Goal: Task Accomplishment & Management: Use online tool/utility

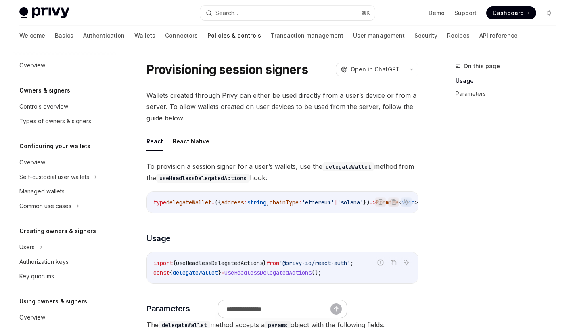
click at [176, 107] on span "Wallets created through Privy can either be used directly from a user’s device …" at bounding box center [282, 107] width 272 height 34
drag, startPoint x: 176, startPoint y: 107, endPoint x: 209, endPoint y: 109, distance: 33.6
click at [209, 109] on span "Wallets created through Privy can either be used directly from a user’s device …" at bounding box center [282, 107] width 272 height 34
click at [204, 112] on span "Wallets created through Privy can either be used directly from a user’s device …" at bounding box center [282, 107] width 272 height 34
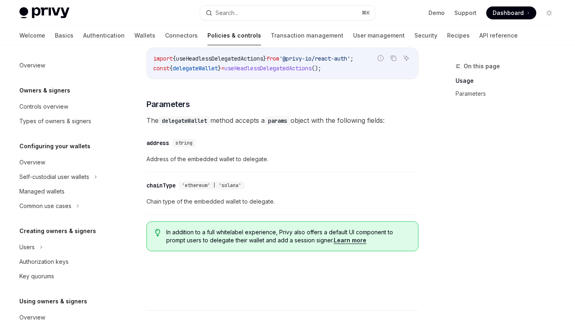
scroll to position [204, 0]
click at [441, 121] on div "On this page Usage Parameters" at bounding box center [500, 194] width 123 height 266
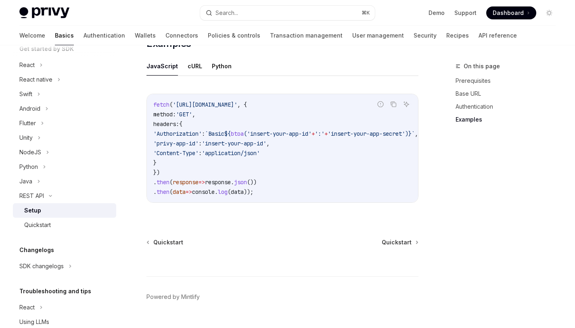
scroll to position [444, 0]
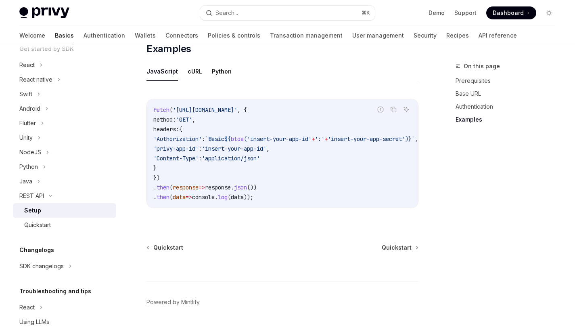
click at [399, 105] on code "fetch ( 'https://api.privy.io/v1/wallets' , { method: 'GET' , headers: { 'Autho…" at bounding box center [295, 153] width 284 height 97
click at [392, 108] on icon "Copy the contents from the code block" at bounding box center [394, 110] width 4 height 4
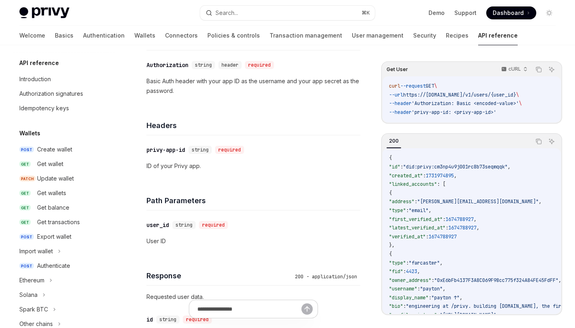
scroll to position [580, 0]
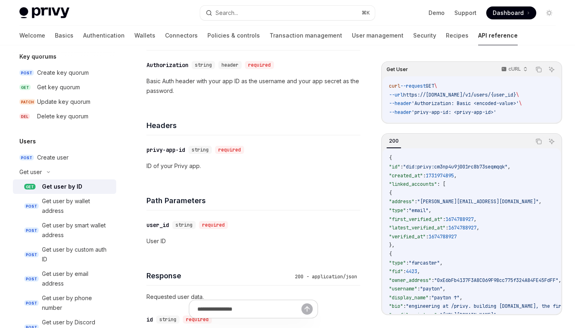
click at [496, 112] on span "'privy-app-id: <privy-app-id>'" at bounding box center [454, 112] width 85 height 6
drag, startPoint x: 524, startPoint y: 115, endPoint x: 402, endPoint y: 111, distance: 122.3
click at [402, 111] on code "curl --request GET \ --url https://api.privy.io/v1/users/{user_id} \ --header '…" at bounding box center [471, 99] width 165 height 35
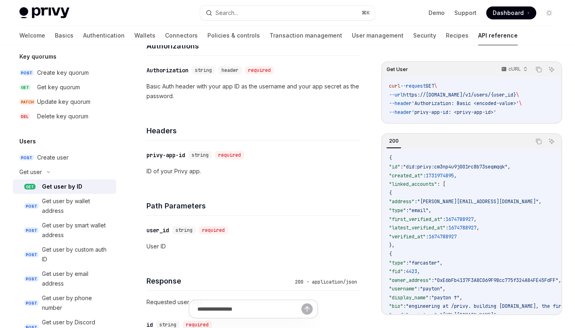
scroll to position [106, 0]
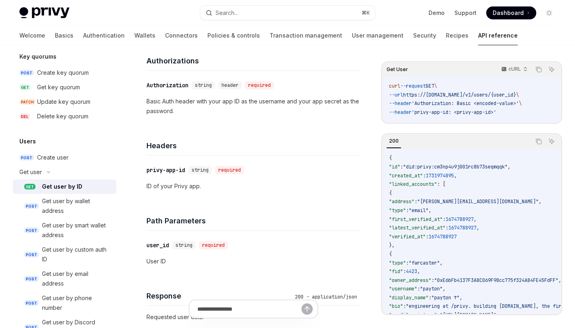
click at [463, 122] on div "curl --request GET \ --url https://api.privy.io/v1/users/{user_id} \ --header '…" at bounding box center [472, 99] width 178 height 46
drag, startPoint x: 510, startPoint y: 114, endPoint x: 426, endPoint y: 111, distance: 83.6
click at [426, 111] on code "curl --request GET \ --url https://api.privy.io/v1/users/{user_id} \ --header '…" at bounding box center [471, 99] width 165 height 35
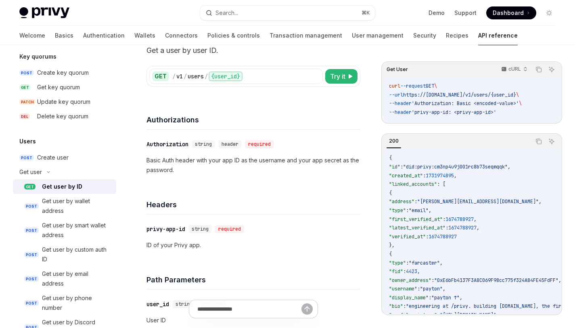
scroll to position [0, 0]
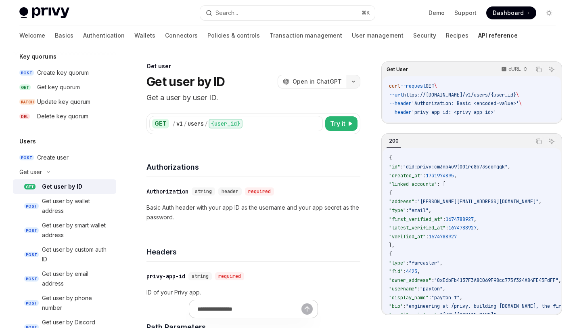
click at [356, 82] on button "button" at bounding box center [354, 82] width 14 height 14
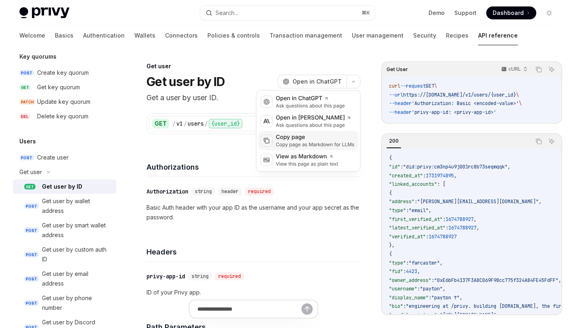
click at [318, 145] on div "Copy page as Markdown for LLMs" at bounding box center [315, 144] width 79 height 6
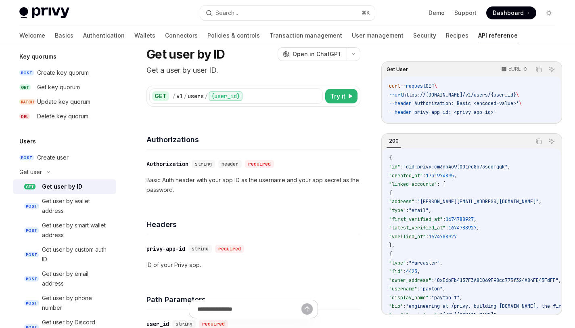
scroll to position [17, 0]
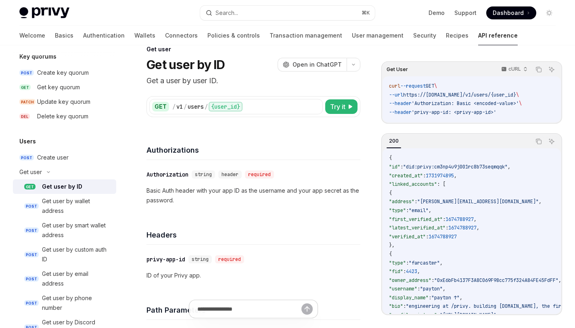
drag, startPoint x: 518, startPoint y: 113, endPoint x: 384, endPoint y: 83, distance: 137.3
click at [384, 83] on div "curl --request GET \ --url https://api.privy.io/v1/users/{user_id} \ --header '…" at bounding box center [472, 99] width 178 height 46
click at [352, 66] on button "button" at bounding box center [354, 65] width 14 height 14
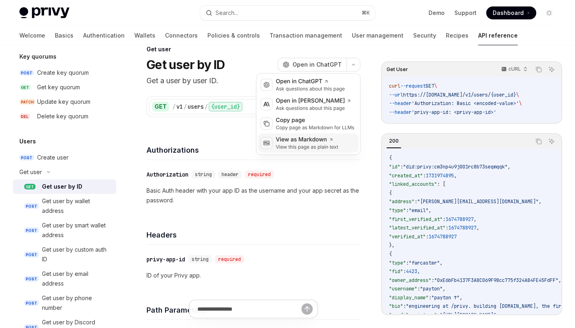
click at [324, 144] on div "View this page as plain text" at bounding box center [307, 147] width 63 height 6
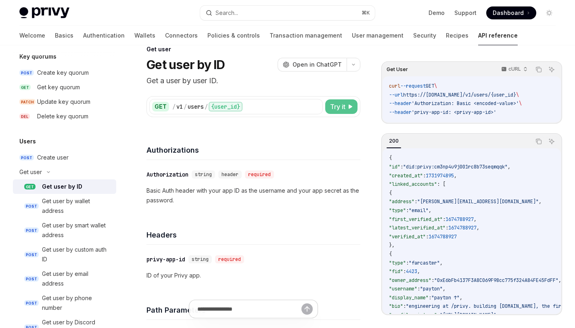
click at [339, 107] on span "Try it" at bounding box center [337, 107] width 15 height 10
type textarea "*"
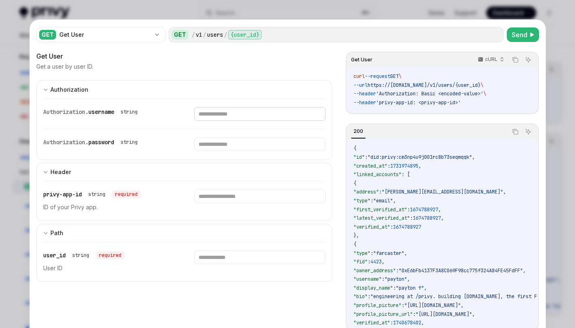
click at [213, 116] on input "text" at bounding box center [260, 114] width 132 height 14
click at [220, 145] on input "text" at bounding box center [260, 144] width 132 height 14
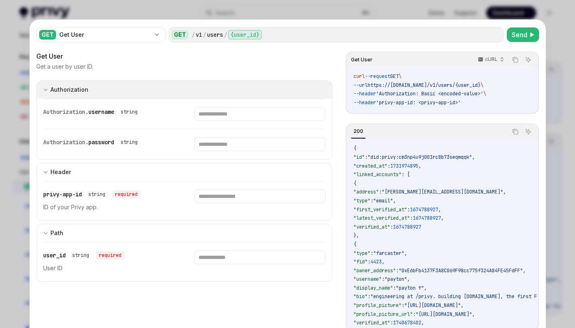
click at [117, 92] on button "Authorization appSecretAuth" at bounding box center [184, 89] width 297 height 18
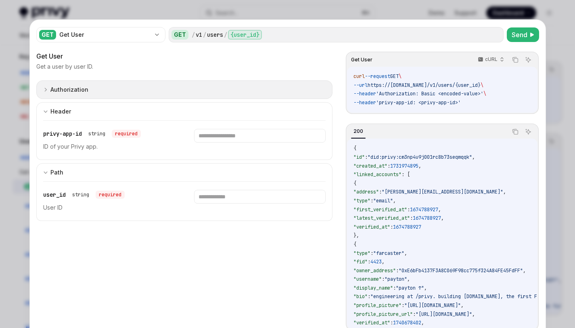
click at [117, 92] on button "Authorization appSecretAuth" at bounding box center [184, 89] width 297 height 19
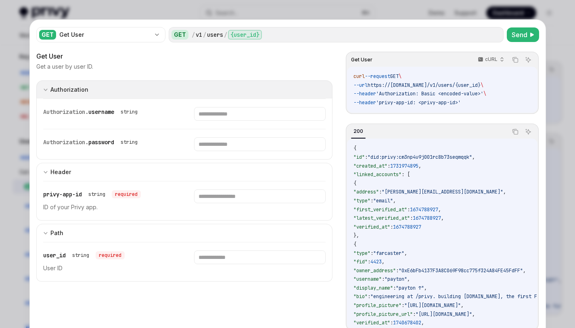
click at [117, 92] on button "Authorization appSecretAuth" at bounding box center [184, 89] width 297 height 18
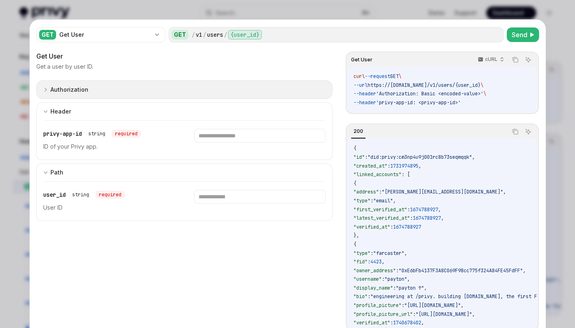
click at [117, 92] on button "Authorization appSecretAuth" at bounding box center [184, 89] width 297 height 19
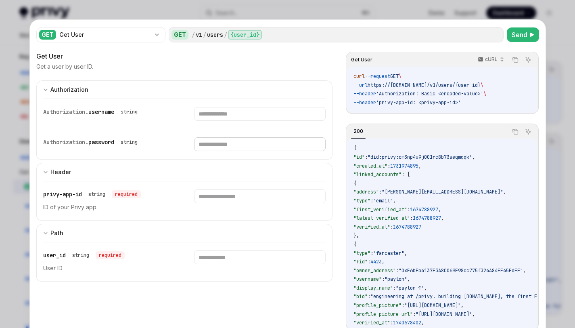
click at [232, 150] on input "text" at bounding box center [260, 144] width 132 height 14
click at [222, 131] on div "Authorization. password string" at bounding box center [184, 144] width 283 height 30
click at [224, 119] on input "text" at bounding box center [260, 114] width 132 height 14
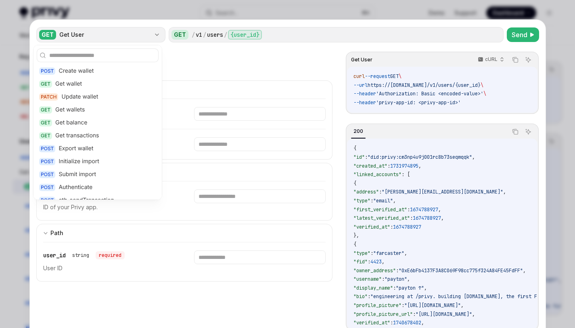
click at [52, 30] on div "GET Get User" at bounding box center [100, 34] width 129 height 15
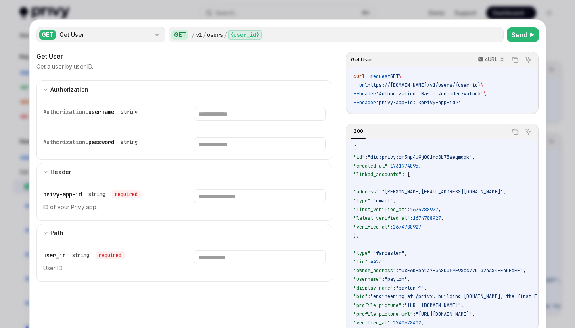
click at [66, 30] on div "GET Get User" at bounding box center [100, 34] width 129 height 15
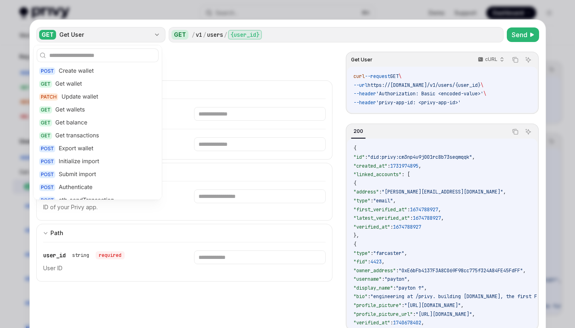
click at [66, 30] on div "GET Get User" at bounding box center [100, 34] width 129 height 15
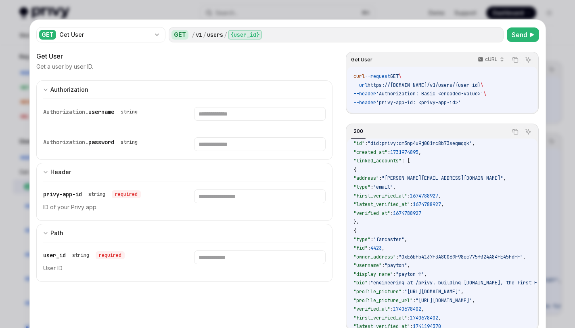
scroll to position [8, 0]
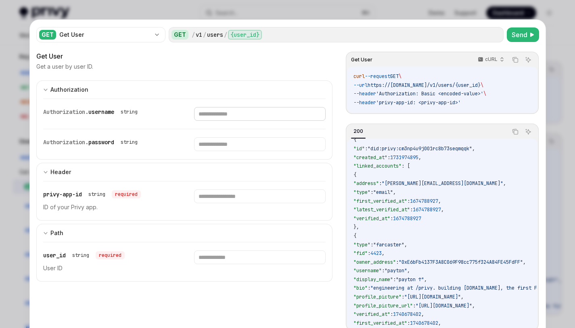
click at [258, 115] on input "text" at bounding box center [260, 114] width 132 height 14
click at [259, 112] on input "text" at bounding box center [260, 114] width 132 height 14
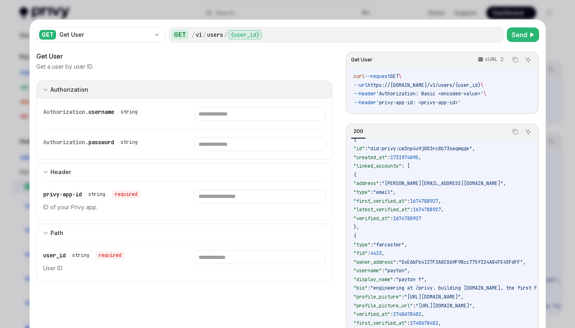
click at [46, 91] on div "Authorization" at bounding box center [65, 90] width 45 height 10
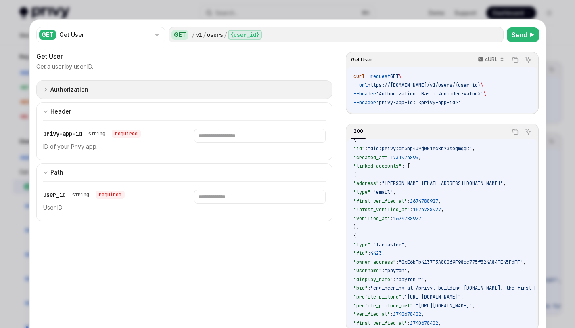
click at [46, 91] on div "Authorization" at bounding box center [65, 90] width 45 height 10
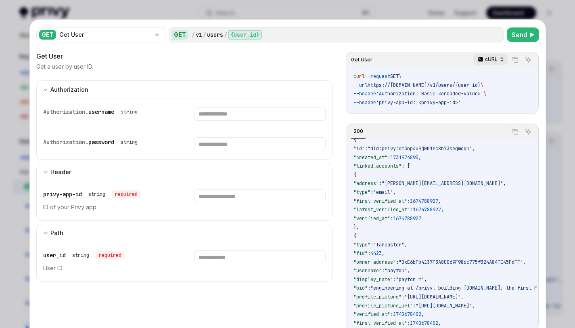
click at [495, 57] on div "cURL" at bounding box center [490, 59] width 34 height 11
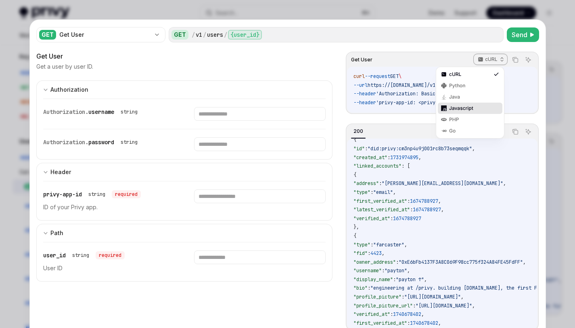
click at [480, 109] on div "Javascript" at bounding box center [470, 108] width 42 height 6
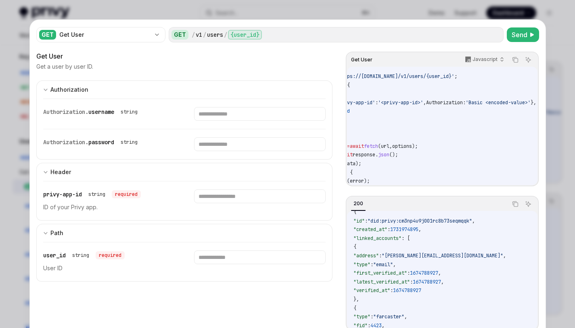
scroll to position [0, 0]
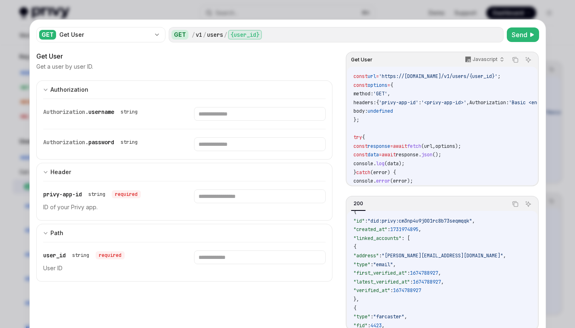
click at [475, 67] on div "const url = 'https://api.privy.io/v1/users/{user_id}' ; const options = { metho…" at bounding box center [442, 126] width 190 height 118
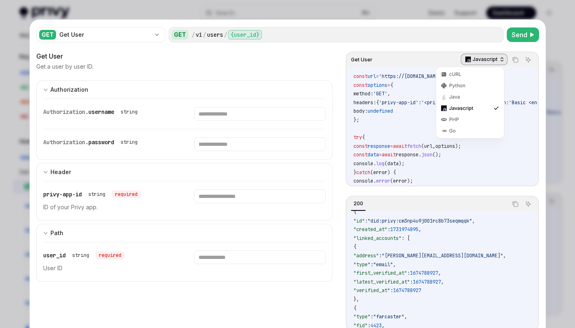
click at [476, 63] on div "Javascript" at bounding box center [484, 59] width 47 height 11
click at [464, 76] on div "cURL" at bounding box center [470, 74] width 42 height 6
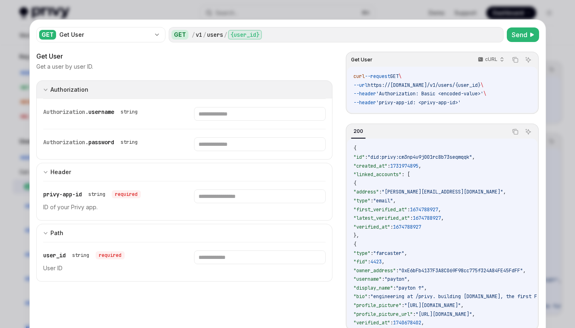
click at [270, 98] on button "Authorization appSecretAuth" at bounding box center [184, 89] width 297 height 18
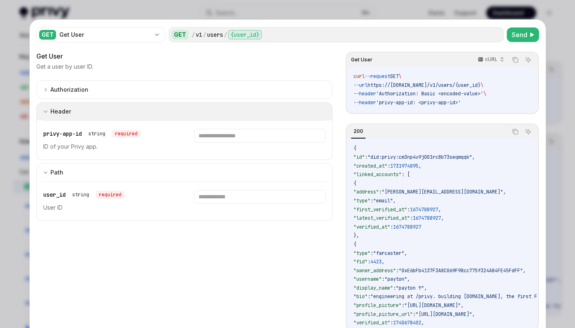
click at [264, 111] on button "Header" at bounding box center [184, 111] width 297 height 18
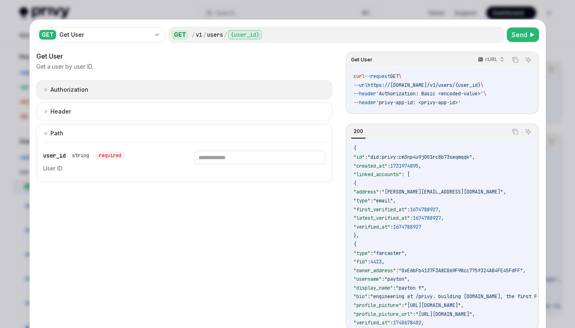
click at [265, 95] on button "Authorization appSecretAuth" at bounding box center [184, 89] width 297 height 19
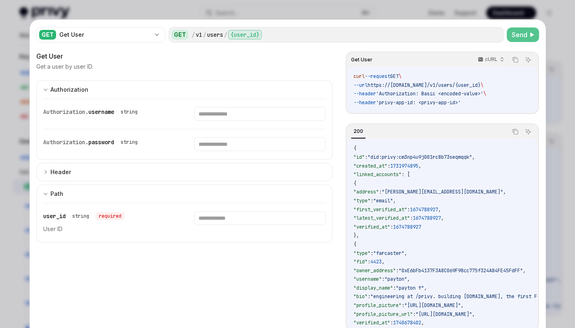
click at [516, 36] on span "Send" at bounding box center [520, 35] width 16 height 10
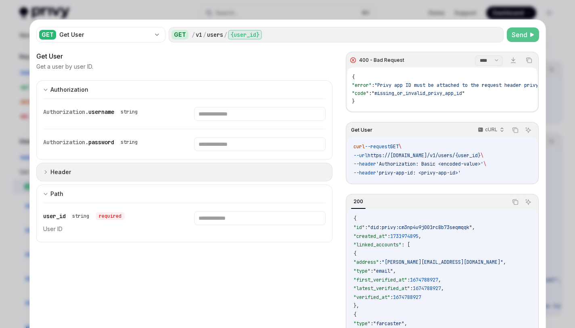
click at [206, 173] on button "Header" at bounding box center [184, 172] width 297 height 19
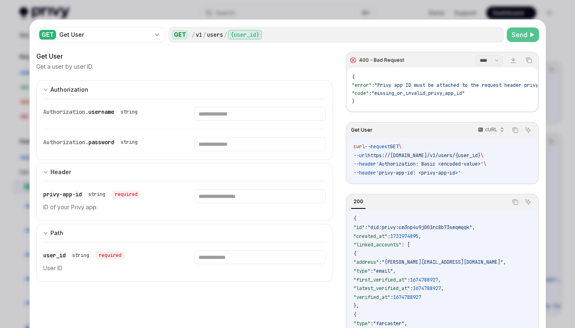
click at [253, 188] on div "privy-app-id string required ID of your Privy app." at bounding box center [184, 200] width 283 height 39
click at [251, 190] on input "text" at bounding box center [260, 196] width 132 height 14
click at [249, 195] on input "text" at bounding box center [260, 196] width 132 height 14
type input "*"
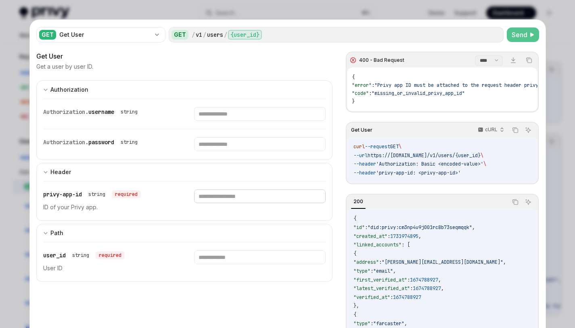
paste input "**********"
click at [239, 197] on input "**********" at bounding box center [260, 196] width 132 height 14
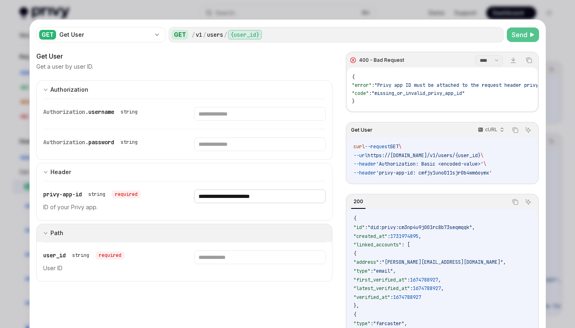
paste input "text"
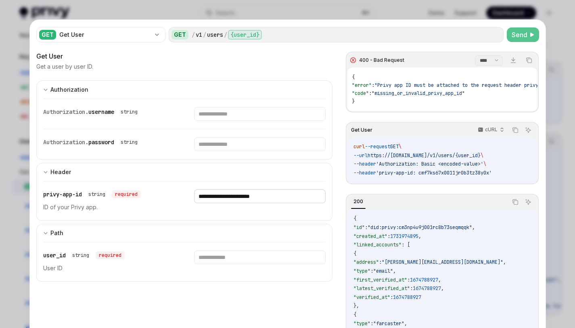
type input "**********"
click at [222, 254] on input "text" at bounding box center [260, 257] width 132 height 14
paste input "**********"
type input "**********"
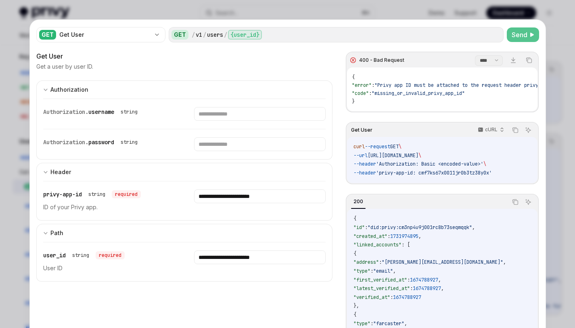
click at [512, 34] on span "Send" at bounding box center [520, 35] width 16 height 10
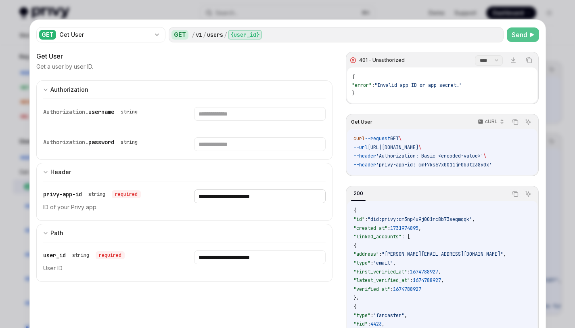
click at [297, 201] on input "**********" at bounding box center [260, 196] width 132 height 14
click at [228, 119] on input "text" at bounding box center [260, 114] width 132 height 14
click at [542, 12] on div at bounding box center [287, 164] width 575 height 328
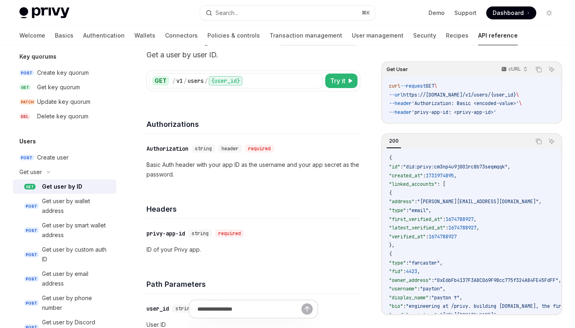
scroll to position [48, 0]
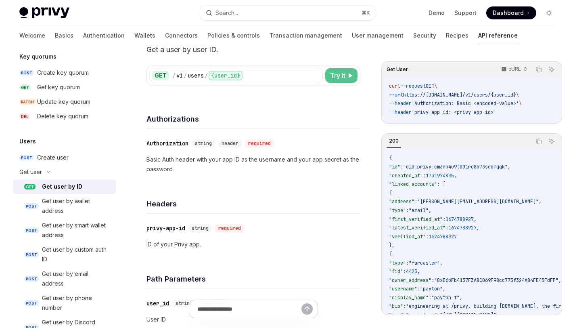
click at [343, 80] on span "Try it" at bounding box center [337, 76] width 15 height 10
type textarea "*"
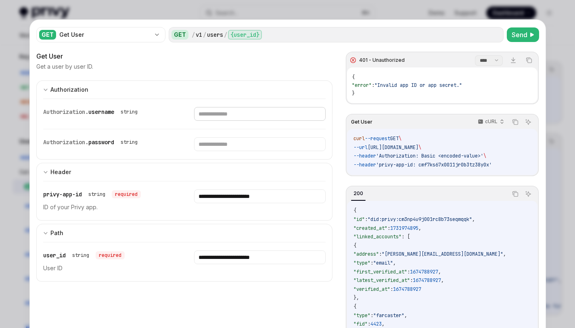
click at [242, 111] on input "text" at bounding box center [260, 114] width 132 height 14
click at [259, 111] on input "text" at bounding box center [260, 114] width 132 height 14
paste input "**********"
type input "**********"
click at [249, 140] on input "text" at bounding box center [249, 144] width 124 height 14
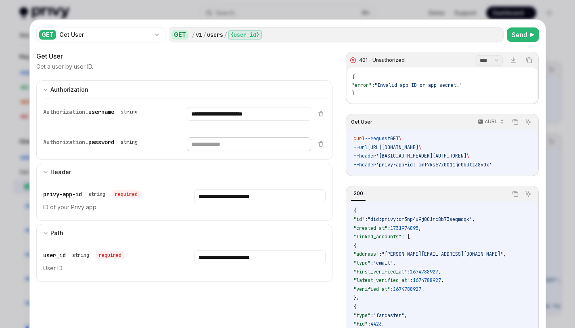
paste input "**********"
type input "**********"
click at [519, 35] on span "Send" at bounding box center [520, 35] width 16 height 10
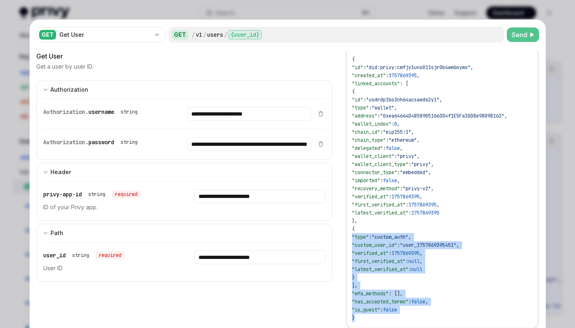
scroll to position [0, 0]
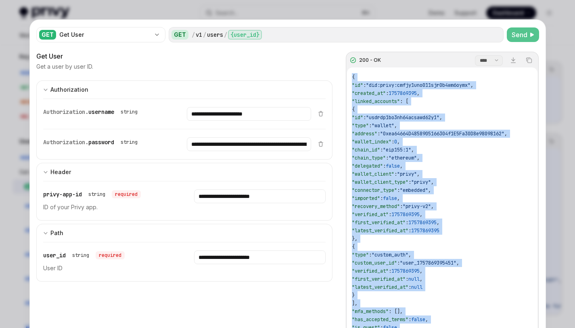
drag, startPoint x: 358, startPoint y: 241, endPoint x: 342, endPoint y: 75, distance: 167.1
click at [342, 75] on div "Get User Get a user by user ID. 200 - OK **** ******* Download Copy { "id" : "d…" at bounding box center [287, 215] width 503 height 328
copy span "{ "id" : "did:privy:cmfjy1uno011sjr0b4wm6oymx" , "created_at" : 1757869395 , "l…"
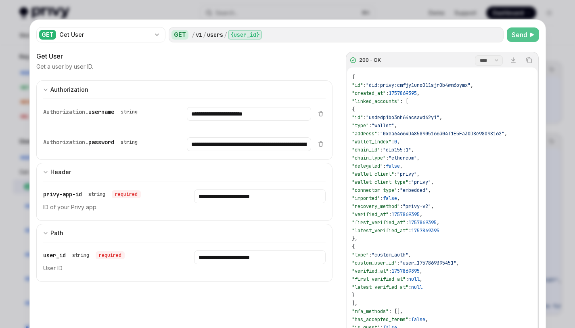
click at [553, 76] on div at bounding box center [287, 164] width 575 height 328
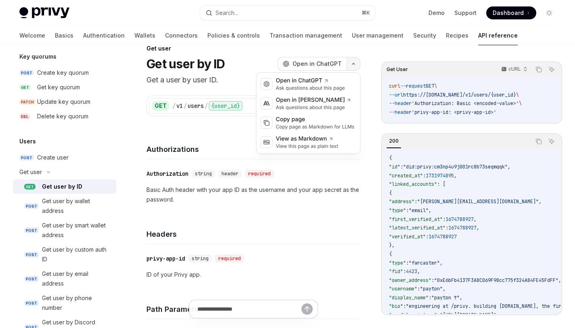
click at [358, 63] on button "button" at bounding box center [354, 64] width 14 height 14
click at [300, 102] on div "Open in Claude" at bounding box center [313, 100] width 75 height 8
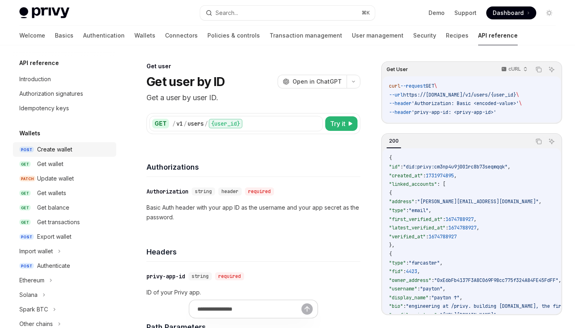
click at [68, 142] on link "POST Create wallet" at bounding box center [64, 149] width 103 height 15
type textarea "*"
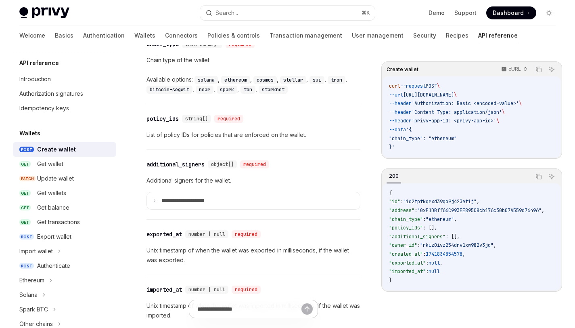
scroll to position [936, 0]
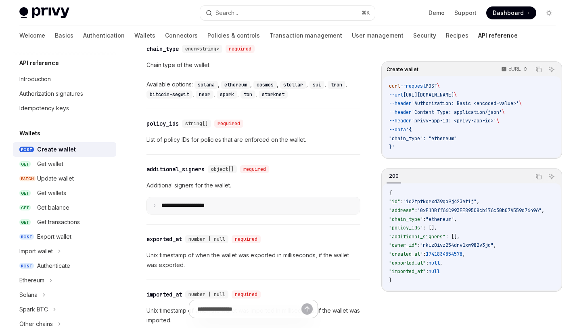
click at [227, 202] on summary "**********" at bounding box center [253, 205] width 213 height 17
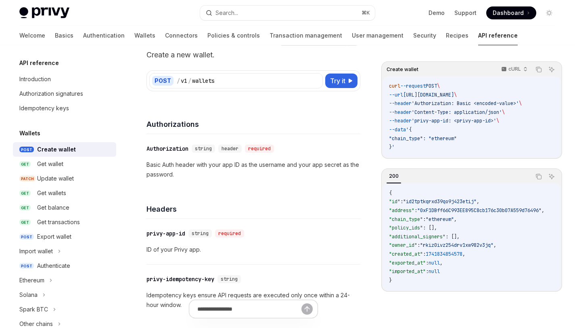
scroll to position [48, 0]
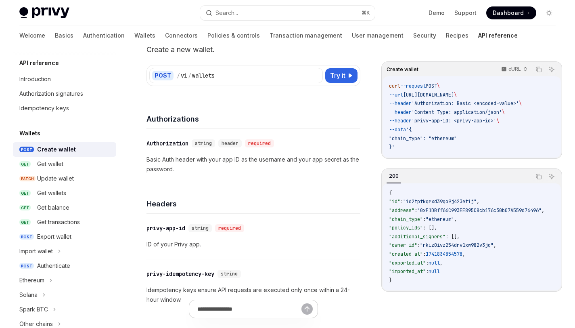
click at [474, 140] on code "curl --request POST \ --url https://api.privy.io/v1/wallets \ --header 'Authori…" at bounding box center [471, 117] width 165 height 70
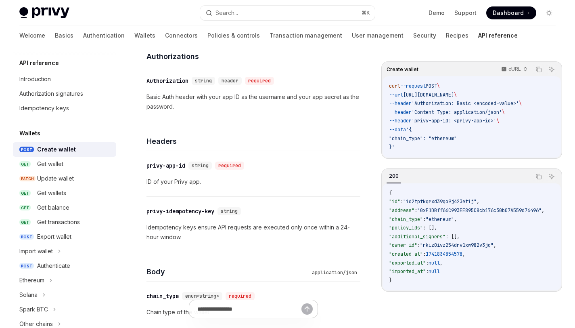
scroll to position [0, 0]
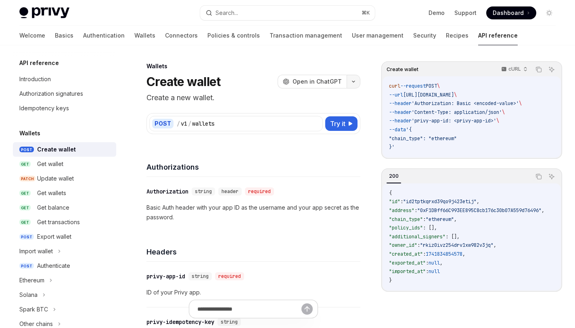
click at [357, 80] on button "button" at bounding box center [354, 82] width 14 height 14
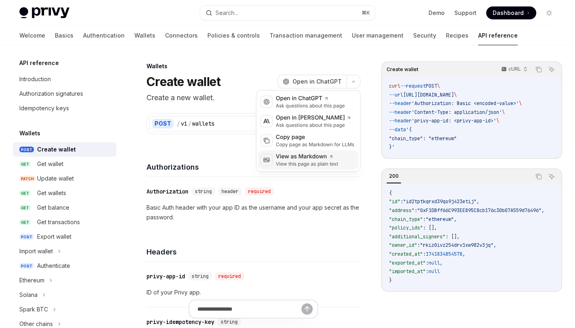
drag, startPoint x: 325, startPoint y: 159, endPoint x: 332, endPoint y: 167, distance: 11.2
click at [329, 162] on div "View this page as plain text" at bounding box center [307, 164] width 63 height 6
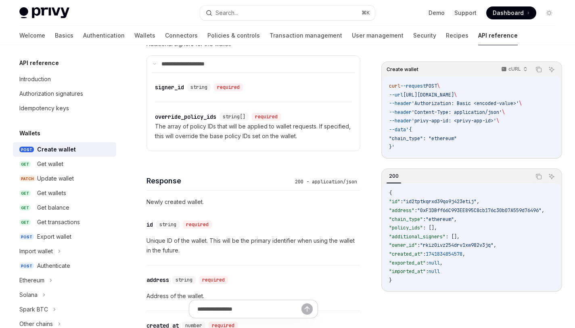
scroll to position [652, 0]
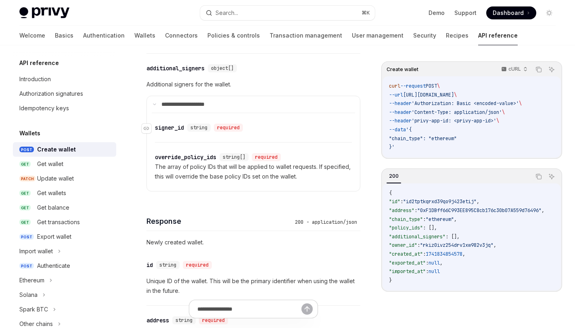
click at [182, 128] on div "signer_id" at bounding box center [169, 127] width 29 height 8
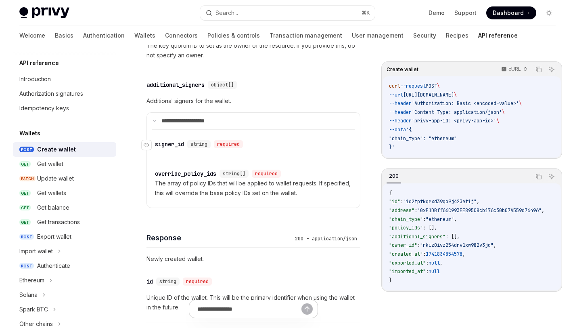
scroll to position [858, 0]
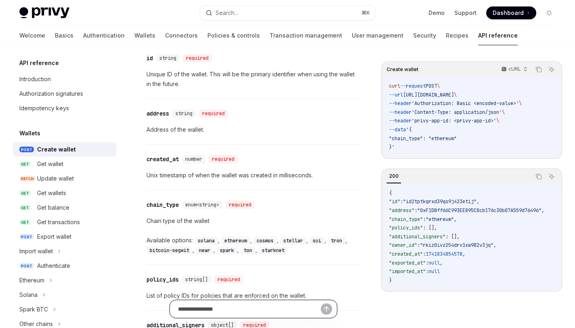
click at [263, 308] on input "text" at bounding box center [249, 309] width 143 height 18
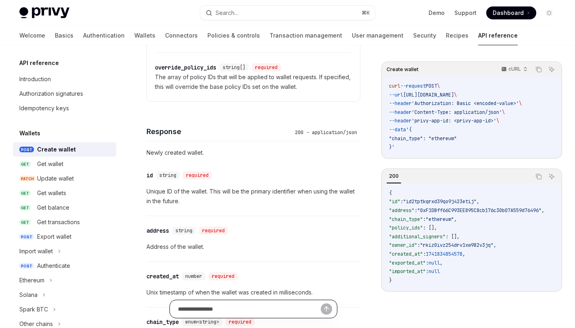
scroll to position [700, 0]
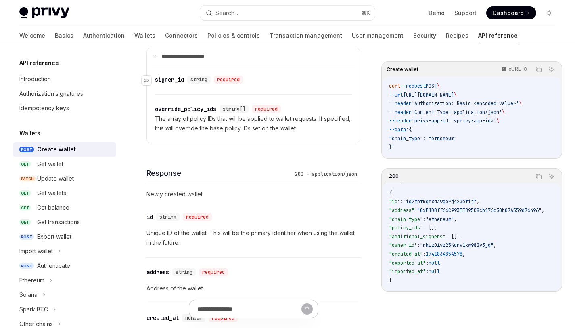
click at [175, 75] on div "​ signer_id string required" at bounding box center [249, 80] width 189 height 10
click at [175, 75] on div "signer_id" at bounding box center [169, 79] width 29 height 8
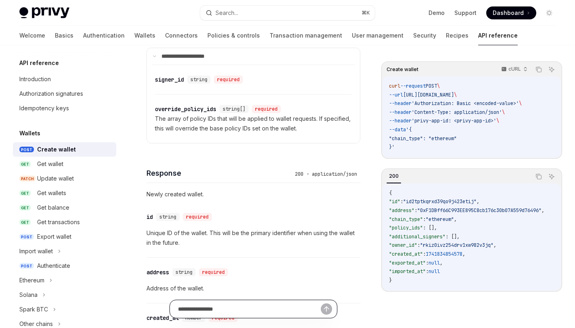
click at [255, 312] on input "text" at bounding box center [249, 309] width 143 height 18
type input "**********"
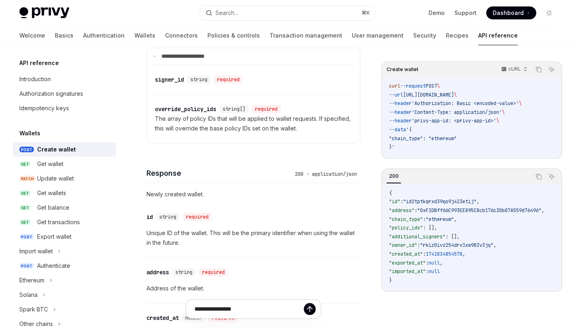
type textarea "*"
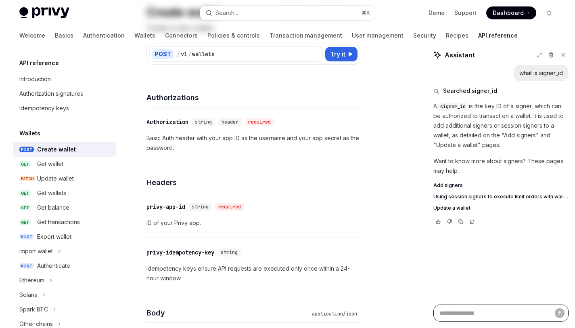
scroll to position [0, 0]
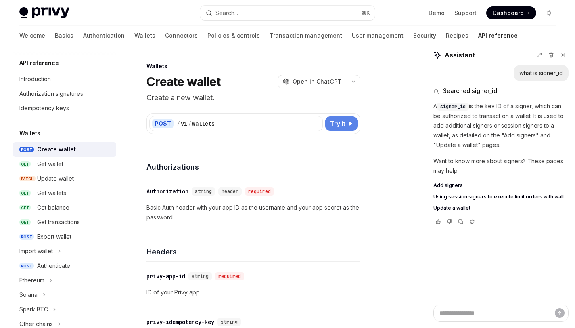
click at [332, 125] on span "Try it" at bounding box center [337, 124] width 15 height 10
type textarea "*"
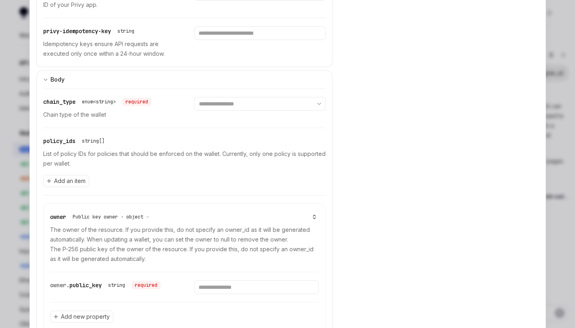
scroll to position [179, 0]
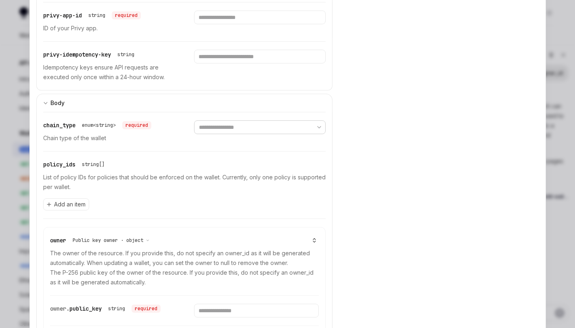
click at [248, 129] on select "**********" at bounding box center [260, 127] width 132 height 14
select select "********"
click at [194, 120] on select "**********" at bounding box center [260, 127] width 132 height 14
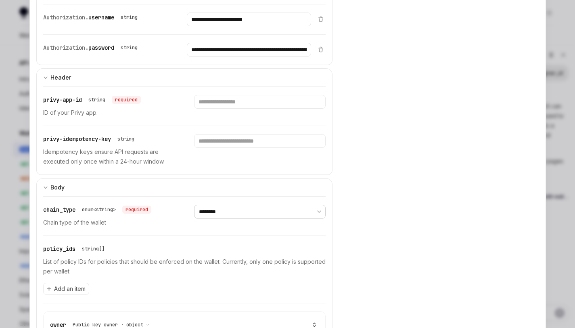
scroll to position [84, 0]
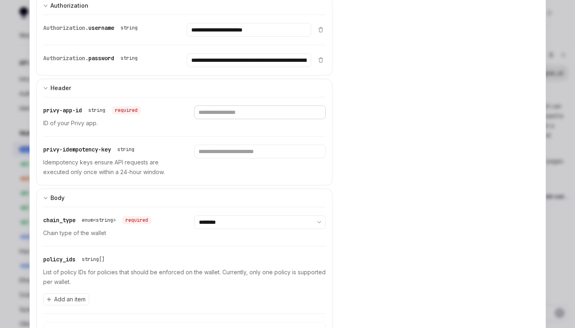
click at [274, 115] on input "text" at bounding box center [260, 112] width 132 height 14
paste input "**********"
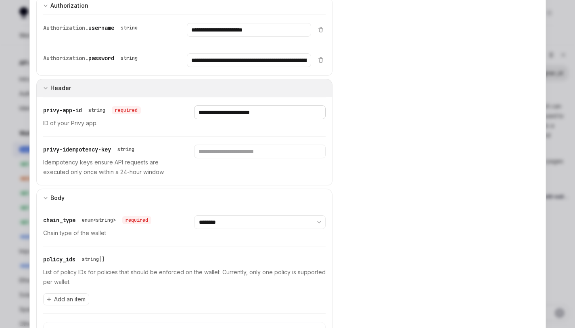
scroll to position [0, 0]
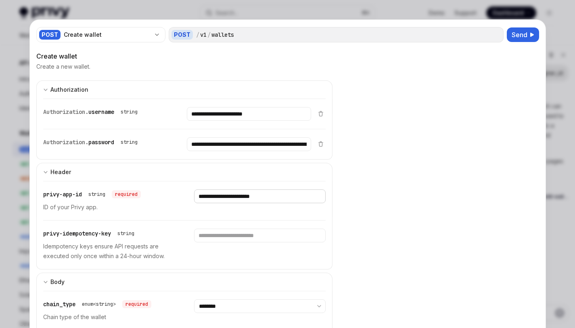
type input "**********"
click at [398, 166] on div "Create wallet cURL Copy Ask AI curl --request POST \ --url https://api.privy.io…" at bounding box center [441, 197] width 193 height 292
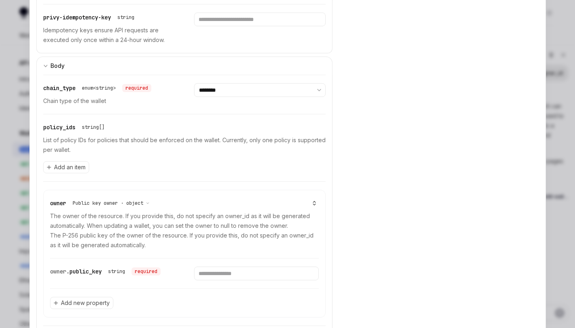
scroll to position [226, 0]
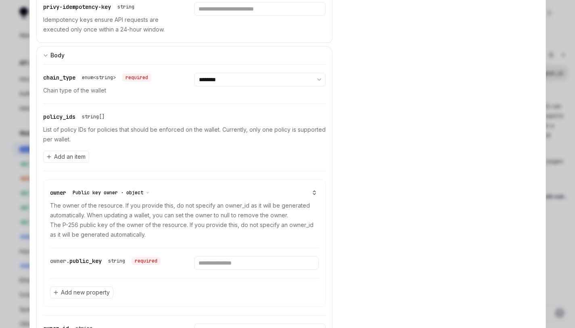
click at [141, 192] on span "Public key owner · object" at bounding box center [108, 192] width 71 height 6
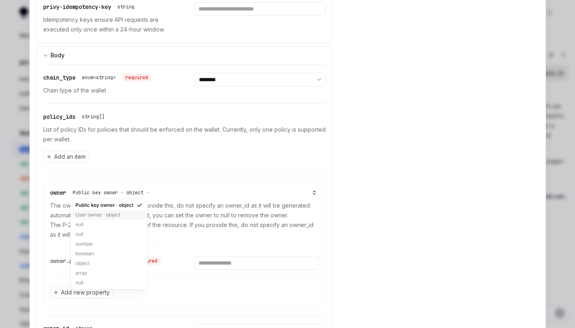
click at [118, 215] on div "User owner · object" at bounding box center [108, 215] width 73 height 10
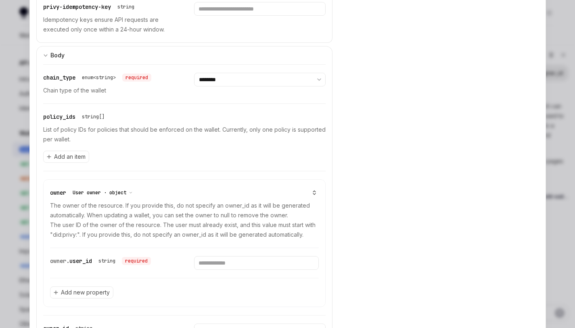
click at [130, 190] on icon "button" at bounding box center [131, 192] width 4 height 4
click at [126, 205] on div "Public key owner · object" at bounding box center [108, 205] width 73 height 10
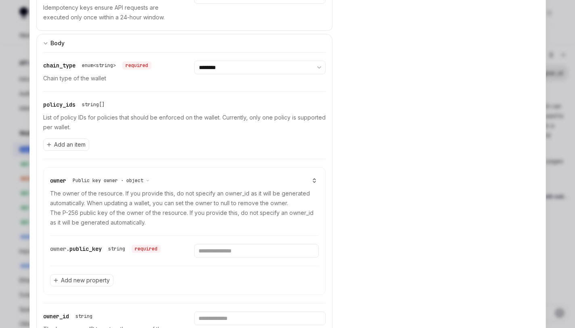
scroll to position [262, 0]
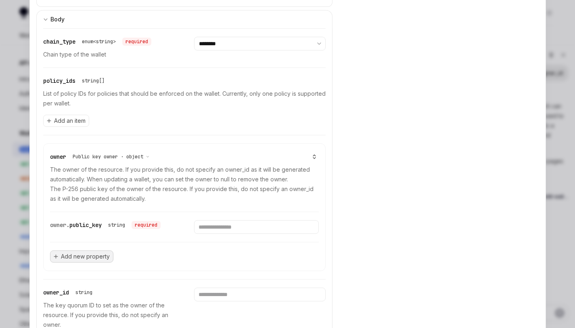
click at [90, 257] on span "Add new property" at bounding box center [85, 256] width 49 height 8
click at [209, 250] on input "text" at bounding box center [184, 256] width 269 height 28
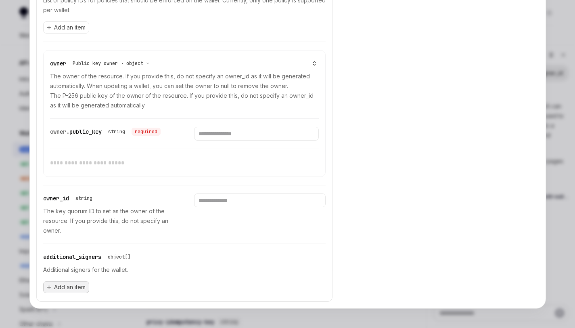
click at [74, 289] on span "Add an item" at bounding box center [69, 287] width 31 height 8
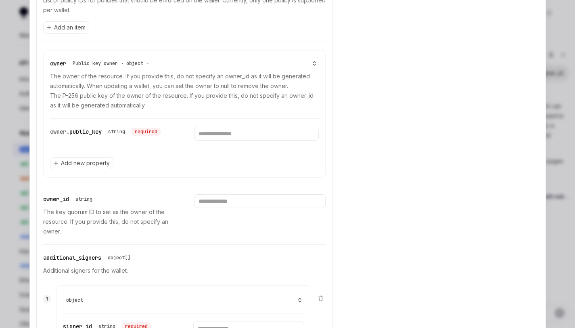
scroll to position [454, 0]
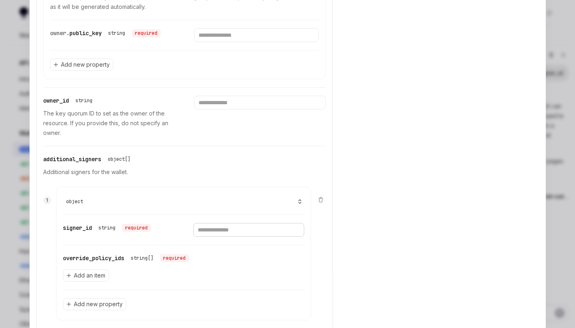
click at [200, 230] on input "text" at bounding box center [248, 230] width 111 height 14
click at [230, 231] on input "text" at bounding box center [248, 230] width 111 height 14
paste input "**********"
type input "**********"
click at [90, 275] on span "Add an item" at bounding box center [89, 275] width 31 height 8
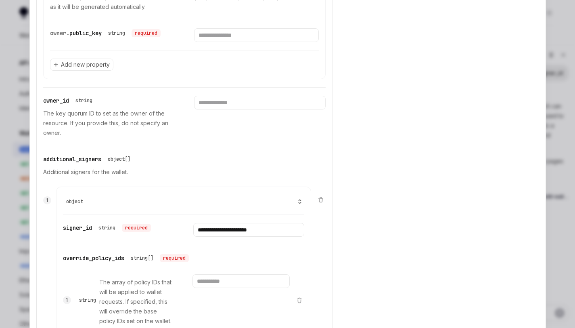
scroll to position [522, 0]
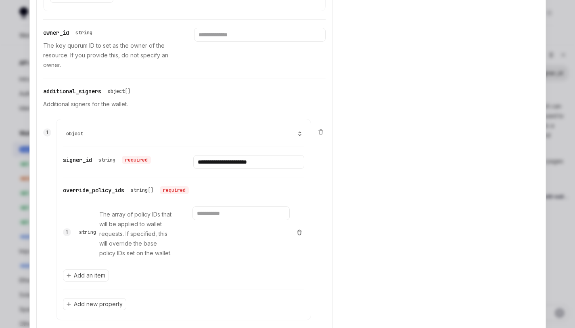
click at [297, 232] on icon at bounding box center [299, 232] width 6 height 6
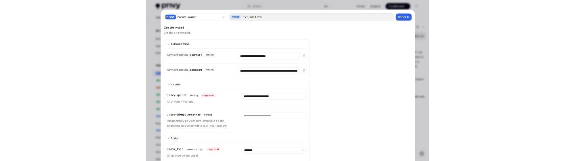
scroll to position [0, 0]
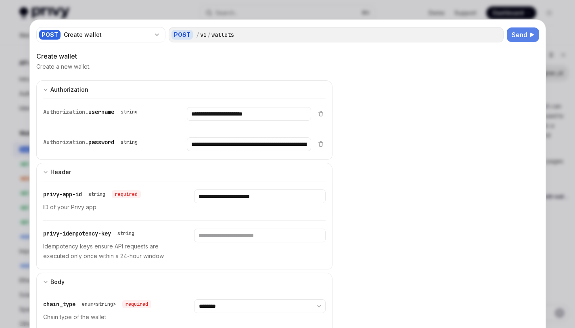
click at [515, 36] on span "Send" at bounding box center [520, 35] width 16 height 10
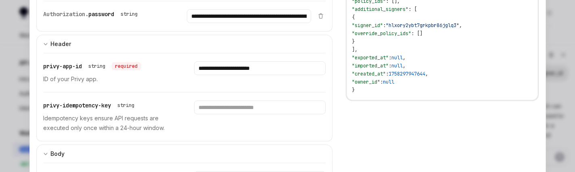
scroll to position [201, 0]
drag, startPoint x: 346, startPoint y: 172, endPoint x: 347, endPoint y: 194, distance: 22.6
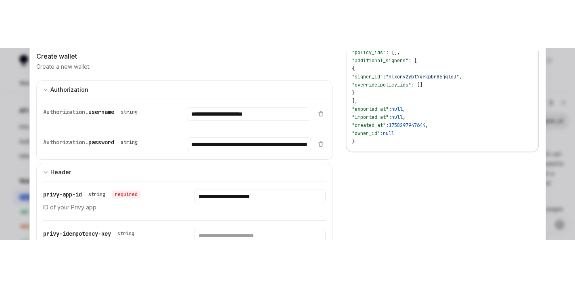
scroll to position [8, 0]
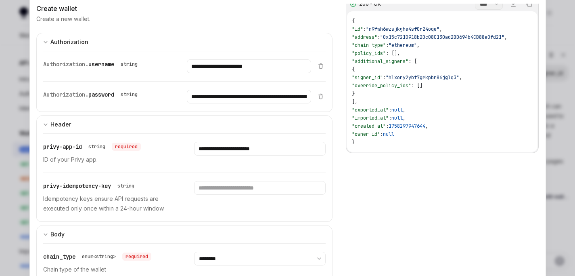
type textarea "*"
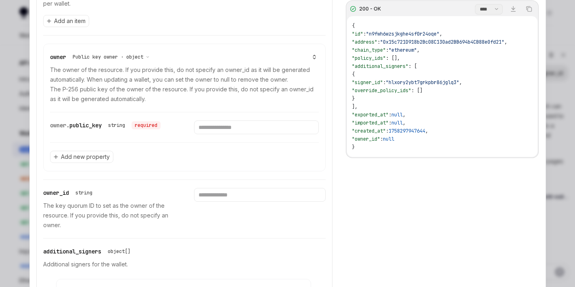
scroll to position [404, 0]
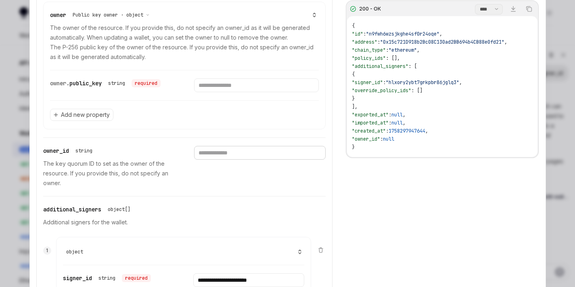
click at [241, 154] on input "text" at bounding box center [260, 153] width 132 height 14
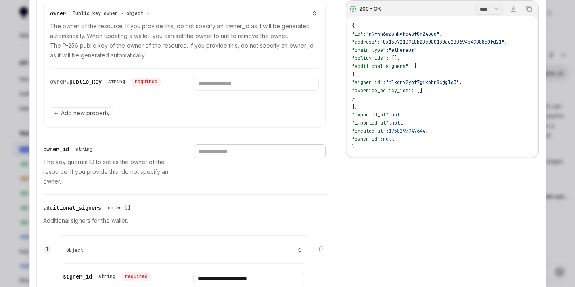
scroll to position [335, 0]
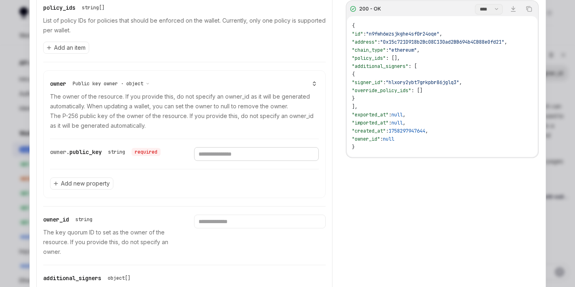
click at [213, 153] on input "text" at bounding box center [256, 154] width 125 height 14
paste input "**********"
type input "**********"
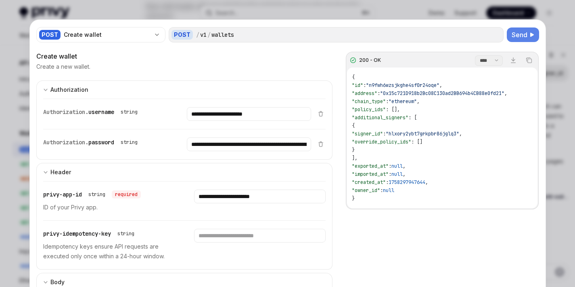
scroll to position [0, 0]
click at [516, 36] on span "Send" at bounding box center [520, 35] width 16 height 10
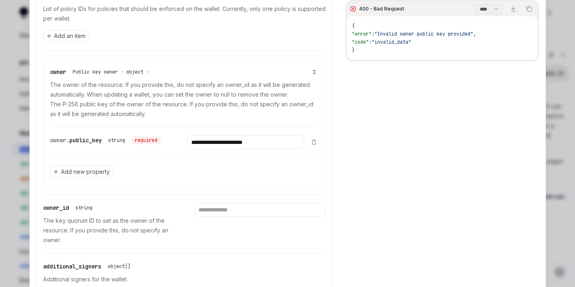
scroll to position [337, 0]
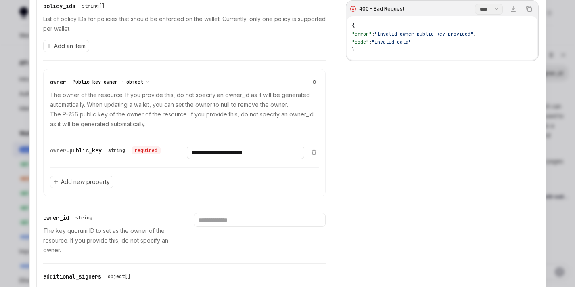
click at [117, 79] on span "Public key owner · object" at bounding box center [108, 82] width 71 height 6
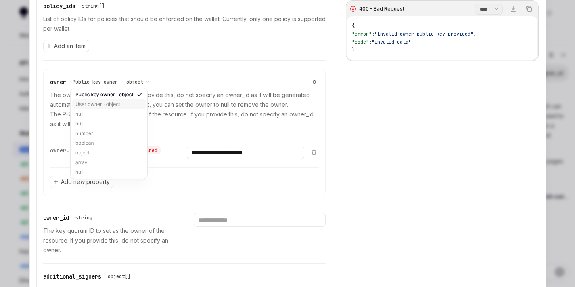
click at [121, 105] on div "User owner · object" at bounding box center [108, 104] width 73 height 10
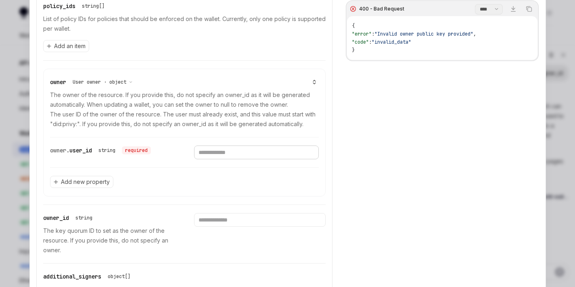
click at [234, 155] on input "text" at bounding box center [256, 152] width 125 height 14
paste input "**********"
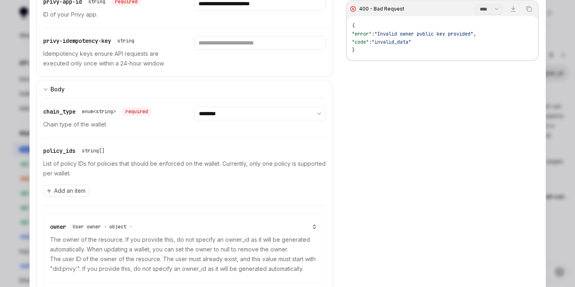
scroll to position [10, 0]
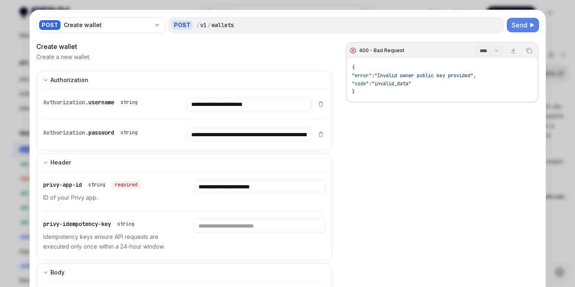
click at [512, 24] on span "Send" at bounding box center [520, 25] width 16 height 10
drag, startPoint x: 383, startPoint y: 107, endPoint x: 427, endPoint y: 104, distance: 43.7
click at [427, 104] on div "400 - Bad Request **** ******* Download Copy { "error" : "[ \n { \n \" code \" …" at bounding box center [441, 185] width 193 height 287
click at [393, 76] on span "user_id must start with did:privy:" at bounding box center [345, 75] width 96 height 6
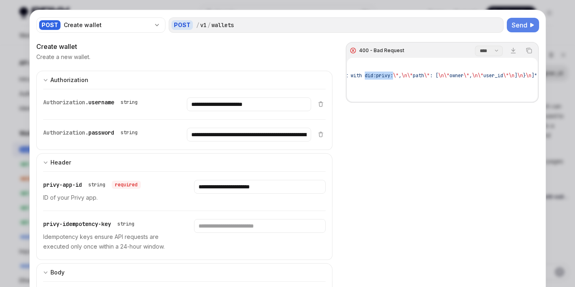
drag, startPoint x: 461, startPoint y: 76, endPoint x: 488, endPoint y: 75, distance: 26.3
click at [393, 75] on span "user_id must start with did:privy:" at bounding box center [345, 75] width 96 height 6
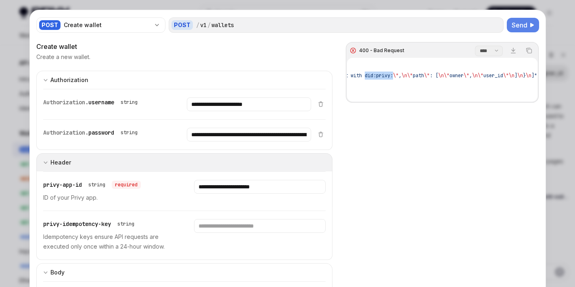
copy span "did:privy:"
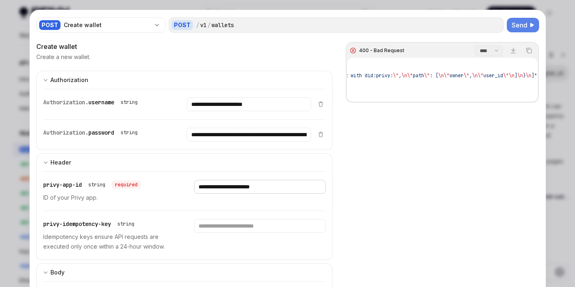
click at [222, 191] on input "**********" at bounding box center [260, 187] width 132 height 14
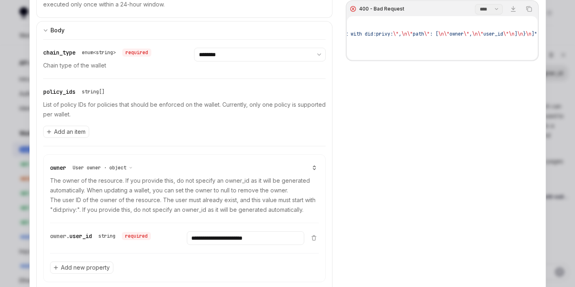
scroll to position [257, 0]
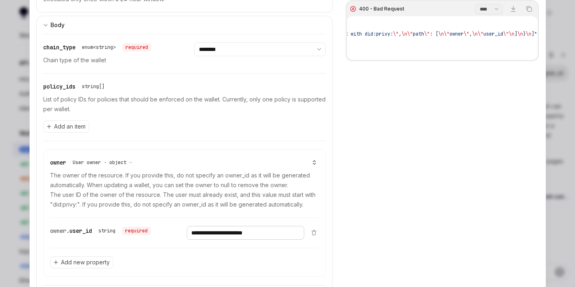
click at [213, 234] on input "**********" at bounding box center [245, 233] width 117 height 14
paste input "**********"
type input "**********"
click at [426, 201] on div "400 - Bad Request **** ******* Download Copy { "error" : "[ \n { \n \" code \" …" at bounding box center [441, 143] width 193 height 287
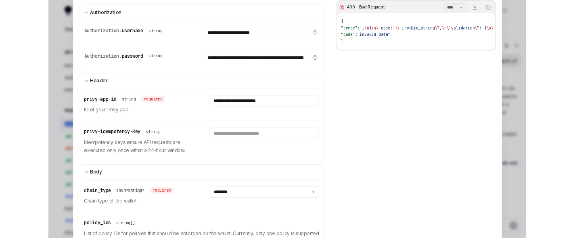
scroll to position [0, 0]
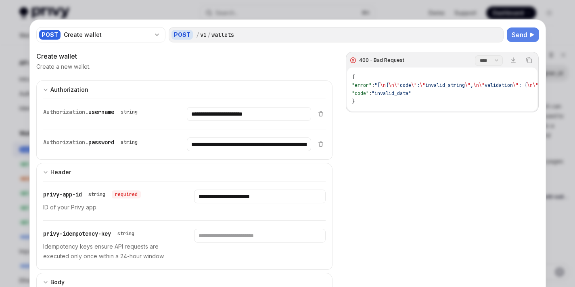
click at [512, 39] on span "Send" at bounding box center [520, 35] width 16 height 10
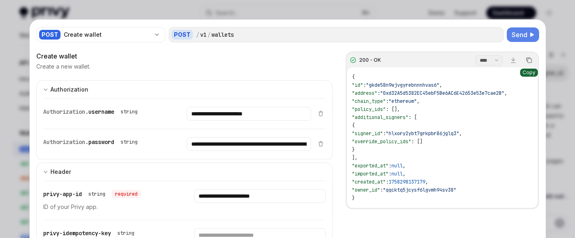
click at [526, 61] on icon "Copy the contents from the code block" at bounding box center [529, 60] width 6 height 6
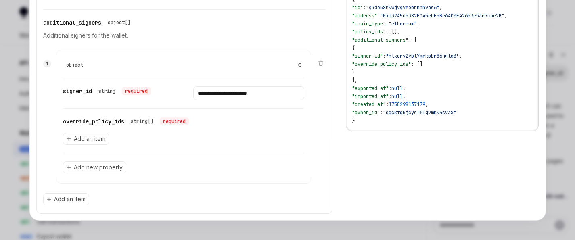
scroll to position [1339, 0]
click at [373, 172] on div "200 - OK **** ******* Download Copy { "id" : "gkde58n9wjvgyrebnnnhvas6" , "addr…" at bounding box center [441, 94] width 193 height 240
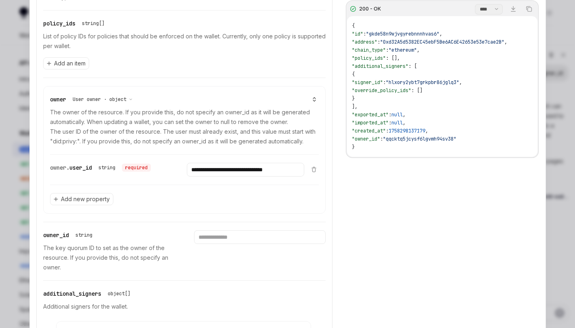
scroll to position [0, 0]
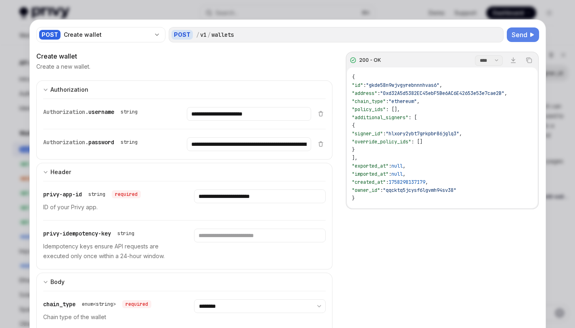
click at [553, 115] on div at bounding box center [287, 164] width 575 height 328
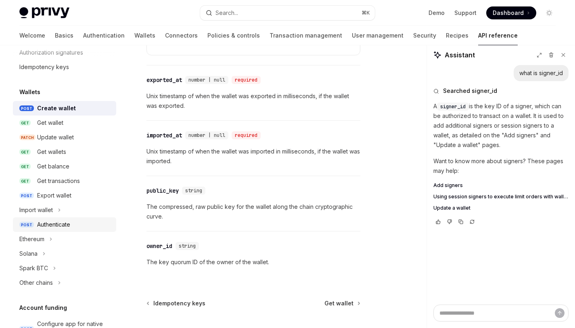
scroll to position [52, 0]
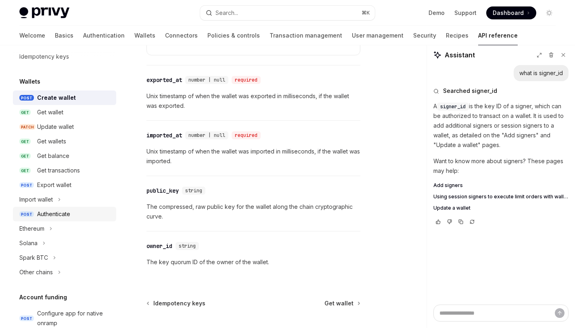
click at [54, 215] on div "Authenticate" at bounding box center [53, 214] width 33 height 10
type textarea "*"
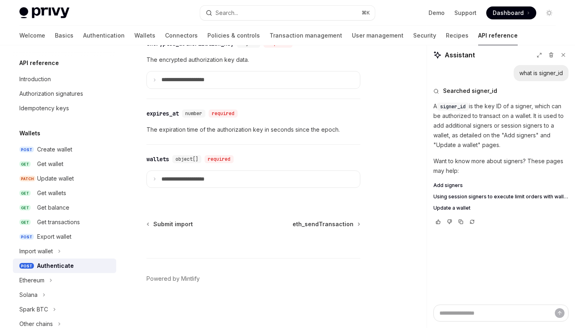
scroll to position [27, 0]
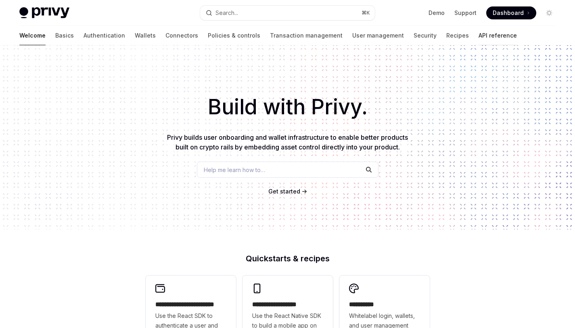
click at [479, 38] on link "API reference" at bounding box center [498, 35] width 38 height 19
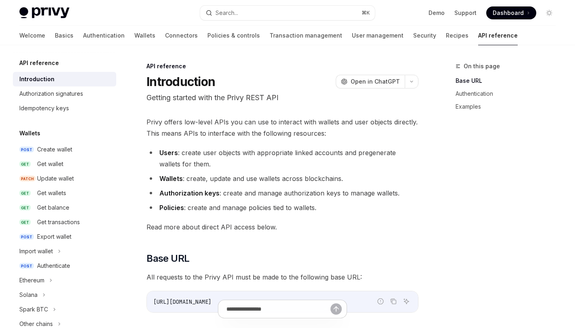
click at [478, 35] on link "API reference" at bounding box center [498, 35] width 40 height 19
type textarea "*"
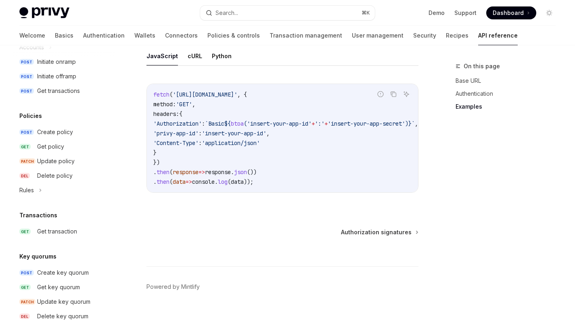
scroll to position [331, 0]
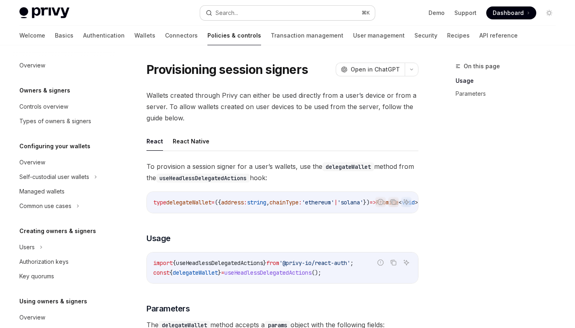
scroll to position [204, 0]
